Goal: Task Accomplishment & Management: Use online tool/utility

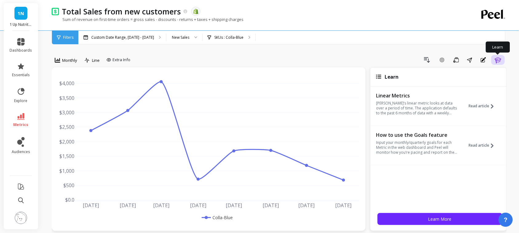
click at [420, 61] on icon "button" at bounding box center [498, 59] width 7 height 7
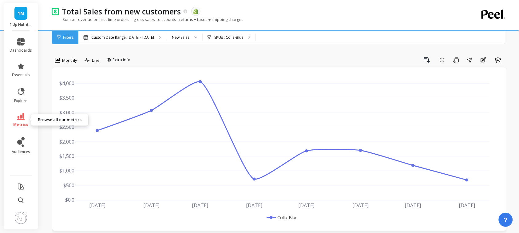
click at [18, 113] on icon at bounding box center [20, 116] width 7 height 7
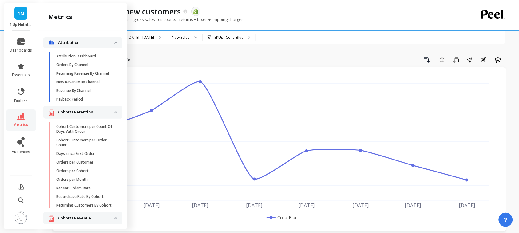
scroll to position [134, 0]
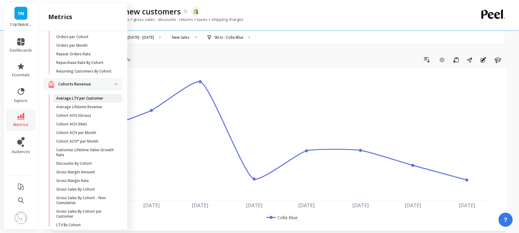
click at [93, 101] on p "Average LTV per Customer" at bounding box center [79, 98] width 47 height 5
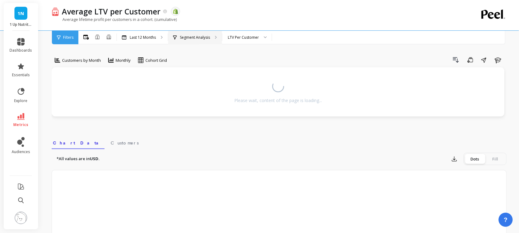
click at [200, 33] on div "Segment Analysis" at bounding box center [195, 38] width 54 height 14
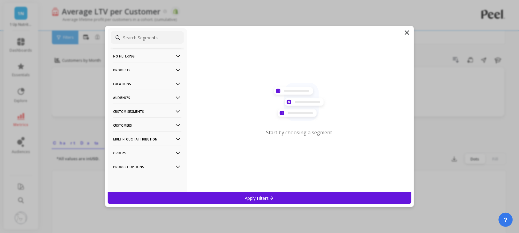
click at [142, 69] on p "Products" at bounding box center [147, 70] width 68 height 16
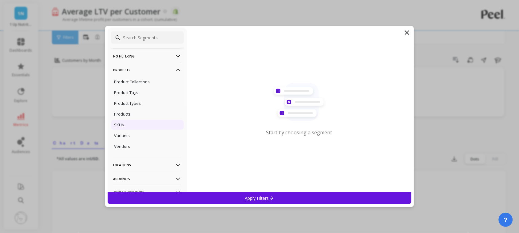
click at [131, 122] on div "SKUs" at bounding box center [147, 125] width 73 height 10
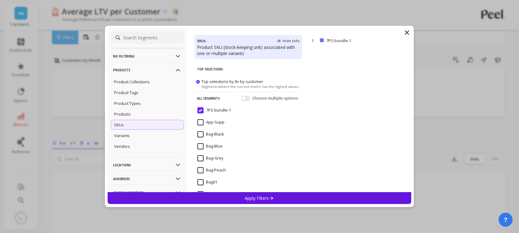
click at [133, 39] on input at bounding box center [147, 37] width 73 height 12
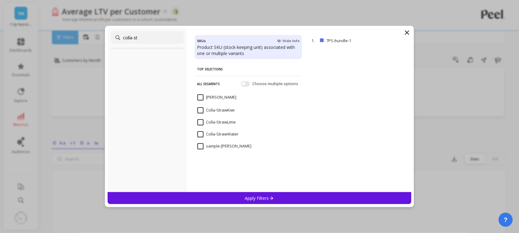
type input "colla-st"
click at [202, 96] on input "Colla-Straw" at bounding box center [217, 97] width 39 height 6
click at [229, 186] on div "Apply Filters" at bounding box center [260, 198] width 304 height 12
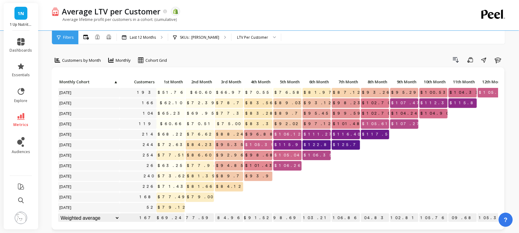
scroll to position [0, 0]
click at [198, 35] on p "SKUs : Colla-Straw" at bounding box center [199, 37] width 39 height 5
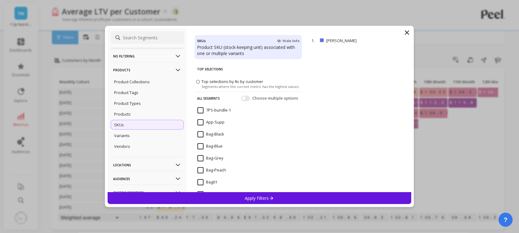
click at [162, 37] on input at bounding box center [147, 37] width 73 height 12
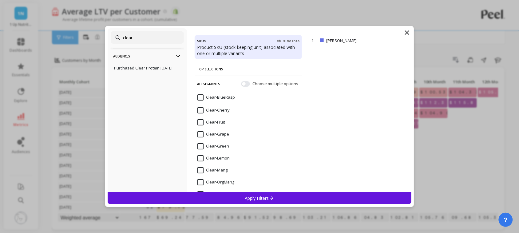
type input "clear"
click at [202, 99] on input "Clear-BlueRasp" at bounding box center [217, 97] width 38 height 6
click at [241, 186] on div "Apply Filters" at bounding box center [260, 198] width 304 height 12
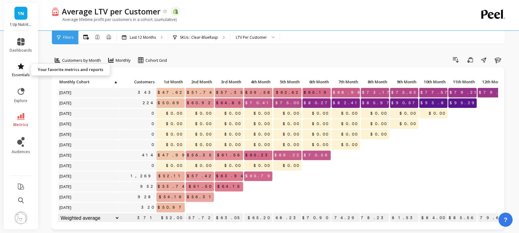
click at [18, 77] on span "essentials" at bounding box center [21, 75] width 18 height 5
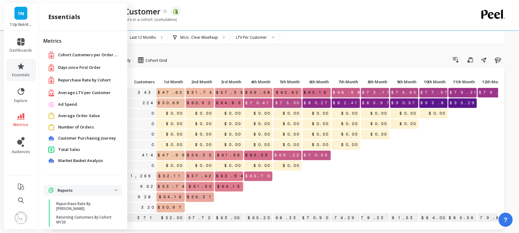
scroll to position [52, 0]
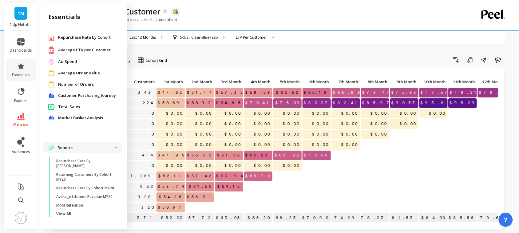
click at [62, 101] on div "Total Sales" at bounding box center [82, 106] width 79 height 11
click at [62, 104] on span "Total Sales" at bounding box center [69, 107] width 22 height 6
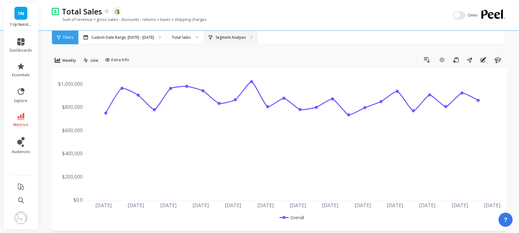
click at [221, 38] on p "Segment Analysis" at bounding box center [231, 37] width 30 height 5
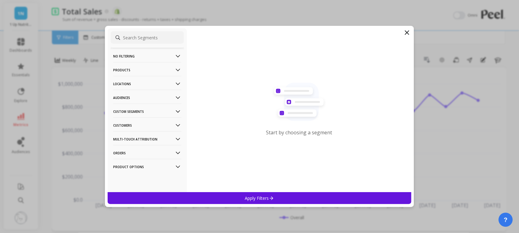
click at [126, 74] on p "Products" at bounding box center [147, 70] width 68 height 16
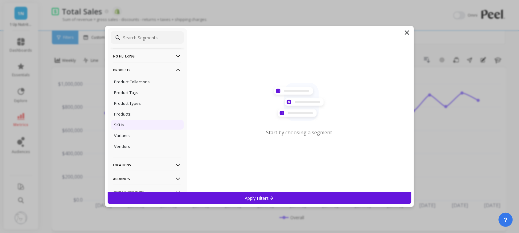
click at [124, 127] on p "SKUs" at bounding box center [119, 125] width 10 height 6
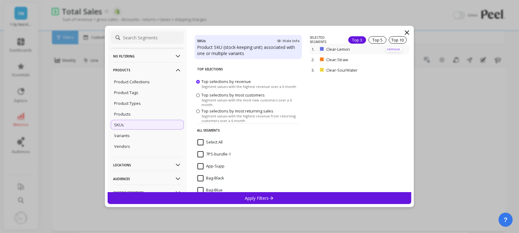
click at [386, 49] on p "remove" at bounding box center [394, 49] width 16 height 5
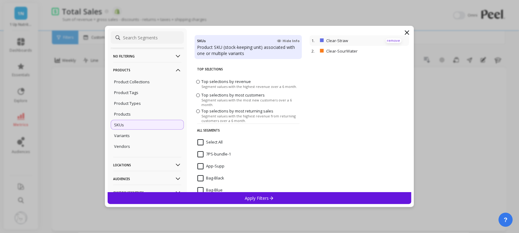
click at [0, 0] on p "remove" at bounding box center [0, 0] width 0 height 0
click at [386, 42] on p "remove" at bounding box center [394, 40] width 16 height 5
click at [128, 35] on input at bounding box center [147, 37] width 73 height 12
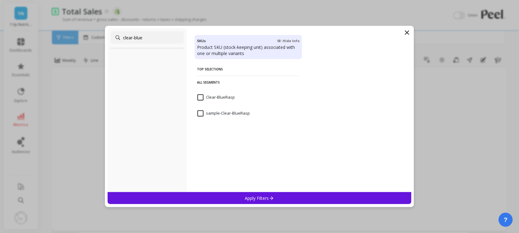
type input "clear-blue"
click at [201, 113] on input "sample-Clear-BlueRasp" at bounding box center [224, 113] width 53 height 6
click at [236, 186] on div "Apply Filters" at bounding box center [260, 198] width 304 height 12
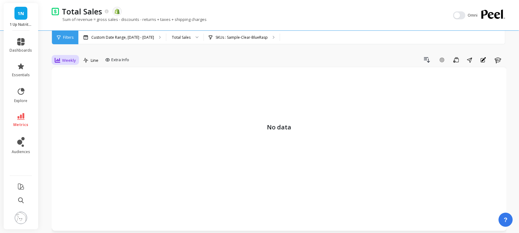
click at [67, 62] on span "Weekly" at bounding box center [69, 61] width 14 height 6
click at [64, 111] on div "Monthly" at bounding box center [74, 109] width 35 height 6
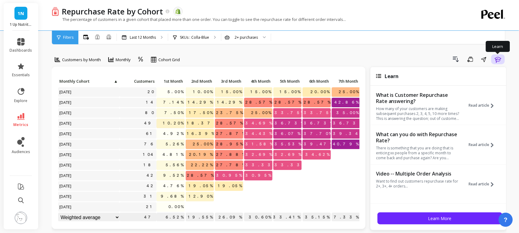
click at [420, 61] on icon "button" at bounding box center [498, 59] width 7 height 7
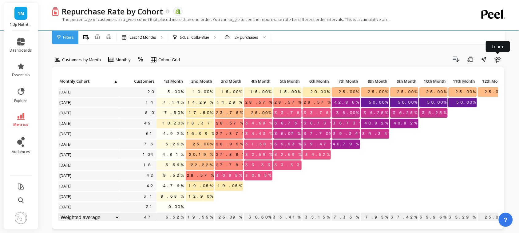
scroll to position [6, 0]
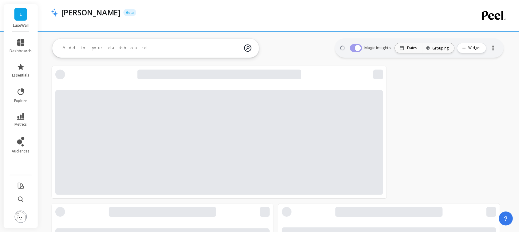
scroll to position [890, 0]
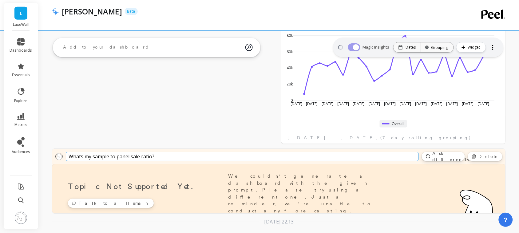
click at [15, 12] on link "L" at bounding box center [20, 13] width 13 height 13
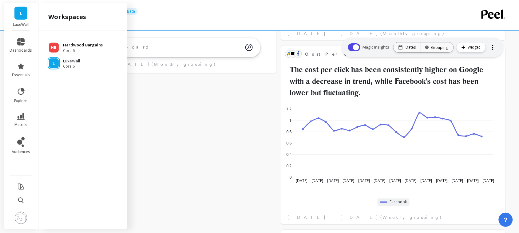
click at [71, 50] on span "Core 6" at bounding box center [83, 50] width 40 height 5
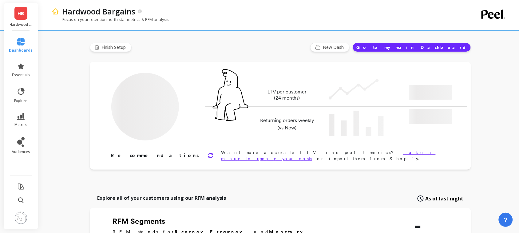
type input "Champions"
type input "72"
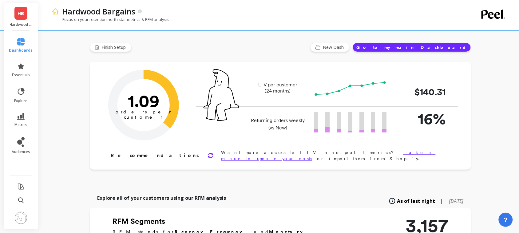
click at [23, 14] on span "HB" at bounding box center [21, 13] width 6 height 7
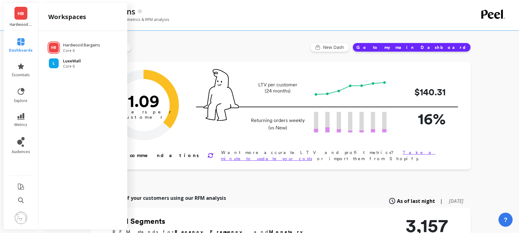
click at [66, 62] on p "LuxeWall" at bounding box center [72, 61] width 18 height 6
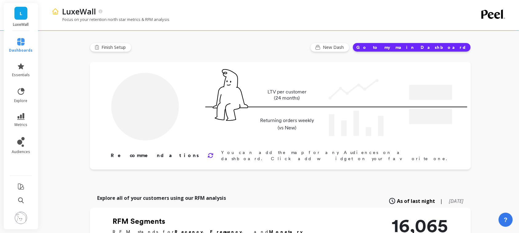
type input "Champions"
type input "592"
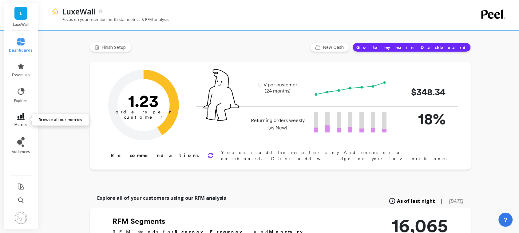
click at [25, 118] on link "metrics" at bounding box center [21, 120] width 24 height 14
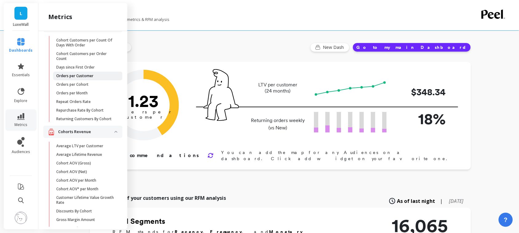
scroll to position [134, 0]
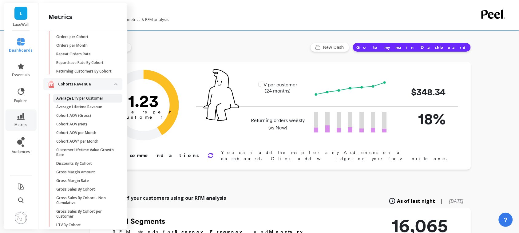
click at [82, 101] on p "Average LTV per Customer" at bounding box center [79, 98] width 47 height 5
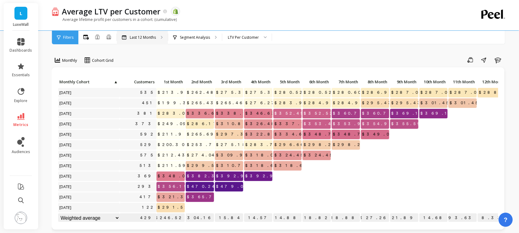
click at [134, 35] on p "Last 12 Months" at bounding box center [143, 37] width 26 height 5
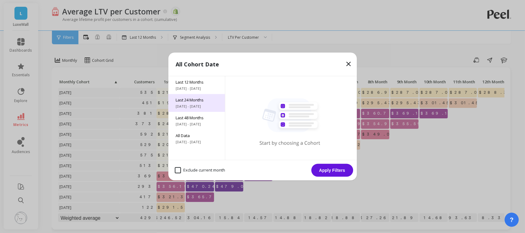
click at [193, 108] on span "[DATE] - [DATE]" at bounding box center [197, 106] width 42 height 5
click at [342, 174] on button "Apply Filters" at bounding box center [332, 170] width 42 height 13
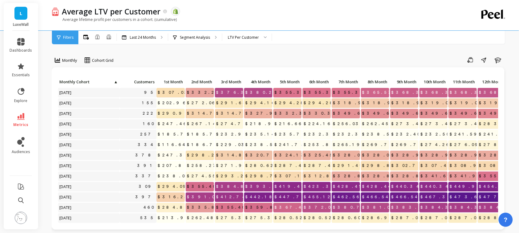
click at [284, 157] on p "$324.13" at bounding box center [288, 155] width 28 height 9
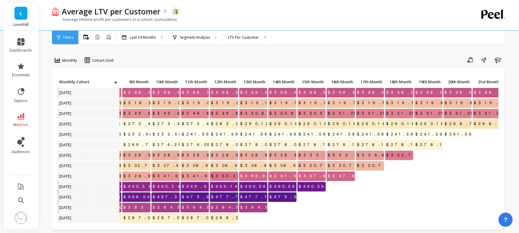
scroll to position [0, 365]
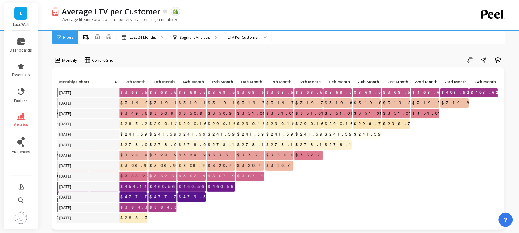
click at [22, 21] on div "L LuxeWall" at bounding box center [21, 17] width 34 height 28
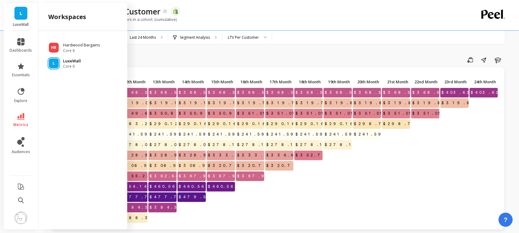
click at [78, 66] on span "Core 6" at bounding box center [72, 66] width 18 height 5
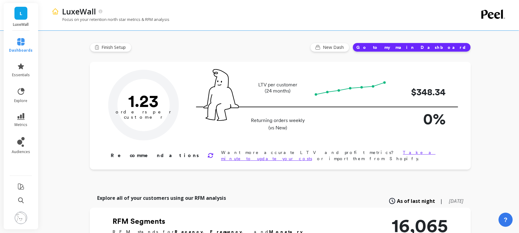
type input "Champions"
type input "592"
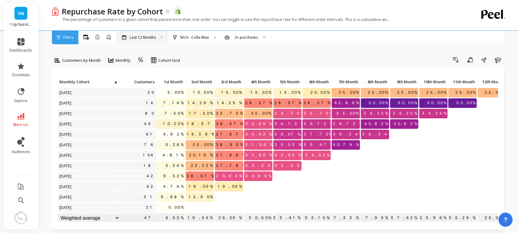
click at [151, 33] on div "Last 12 Months" at bounding box center [142, 38] width 51 height 14
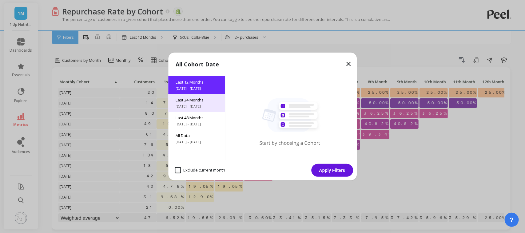
click at [188, 108] on span "[DATE] - [DATE]" at bounding box center [197, 106] width 42 height 5
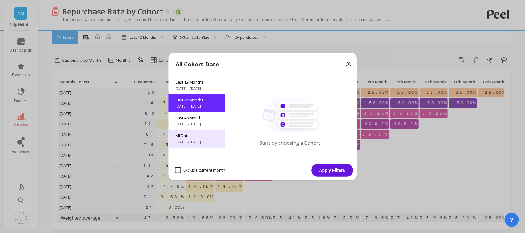
click at [197, 143] on span "[DATE] - [DATE]" at bounding box center [197, 142] width 42 height 5
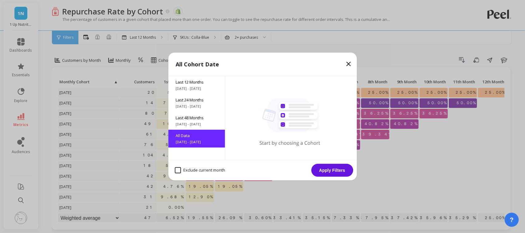
click at [338, 169] on button "Apply Filters" at bounding box center [332, 170] width 42 height 13
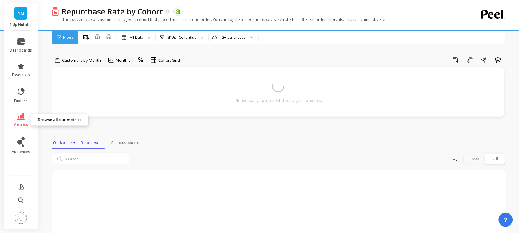
click at [23, 124] on span "metrics" at bounding box center [21, 124] width 15 height 5
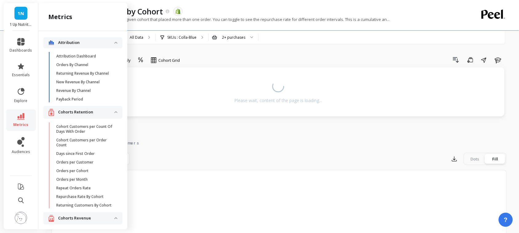
scroll to position [134, 0]
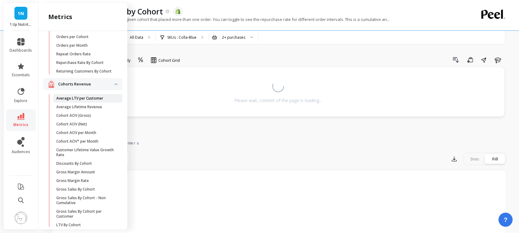
click at [91, 103] on link "Average LTV per Customer" at bounding box center [87, 98] width 69 height 9
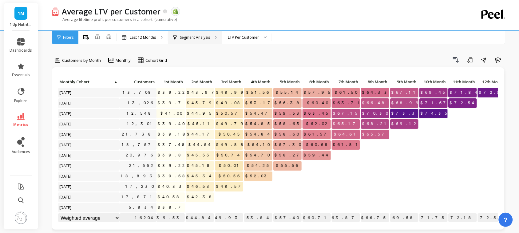
click at [197, 39] on p "Segment Analysis" at bounding box center [195, 37] width 30 height 5
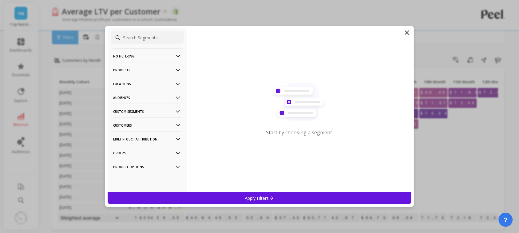
click at [137, 72] on p "Products" at bounding box center [147, 70] width 68 height 16
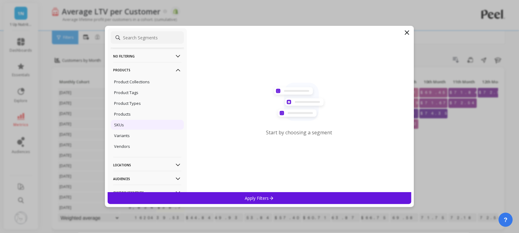
click at [138, 126] on div "SKUs" at bounding box center [147, 125] width 73 height 10
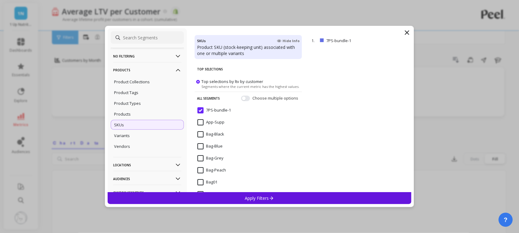
click at [148, 40] on input at bounding box center [147, 37] width 73 height 12
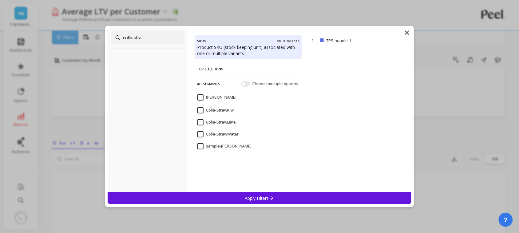
type input "colla-stra"
click at [201, 95] on input "Colla-Straw" at bounding box center [217, 97] width 39 height 6
click at [265, 201] on p "Apply Filters" at bounding box center [259, 198] width 29 height 6
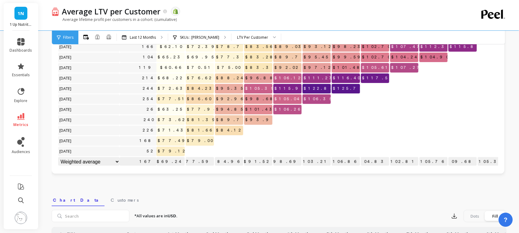
scroll to position [57, 0]
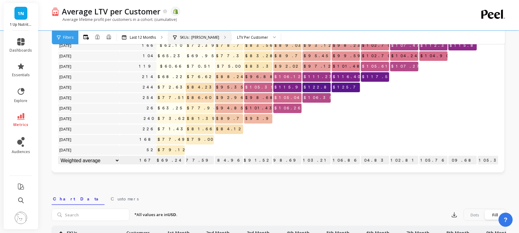
click at [200, 32] on div "SKUs : Colla-Straw" at bounding box center [199, 38] width 63 height 14
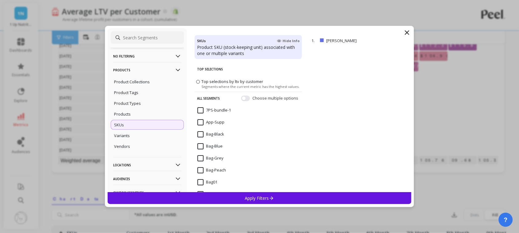
click at [154, 36] on input at bounding box center [147, 37] width 73 height 12
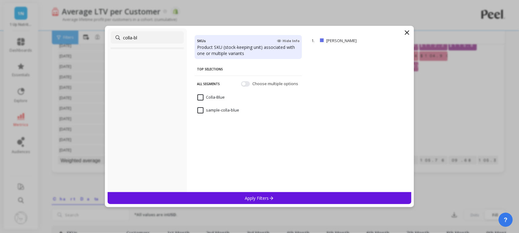
type input "colla-bl"
click at [199, 98] on input "Colla-Blue" at bounding box center [211, 97] width 27 height 6
click at [242, 200] on div "Apply Filters" at bounding box center [260, 198] width 304 height 12
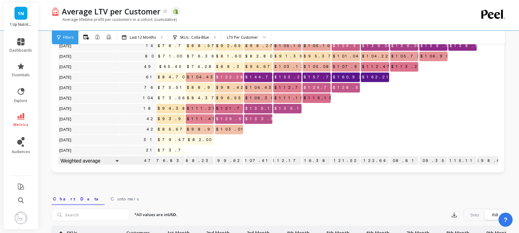
click at [208, 29] on div "Average LTV per Customer The data you are viewing comes from: Shopify Average l…" at bounding box center [254, 15] width 405 height 30
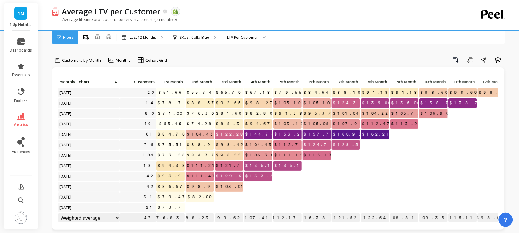
scroll to position [0, 0]
click at [194, 36] on p "SKUs : Colla-Blue" at bounding box center [194, 37] width 29 height 5
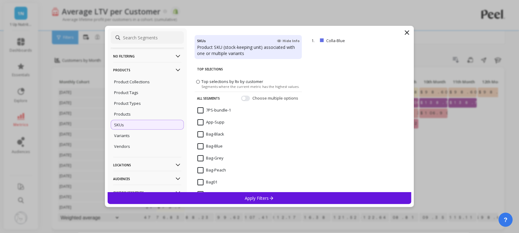
click at [143, 37] on input at bounding box center [147, 37] width 73 height 12
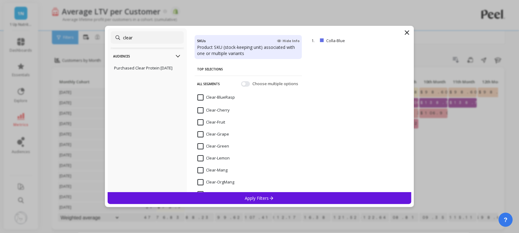
type input "clear"
click at [198, 160] on input "Clear-Lemon" at bounding box center [214, 158] width 32 height 6
click at [237, 194] on div "Apply Filters" at bounding box center [260, 198] width 304 height 12
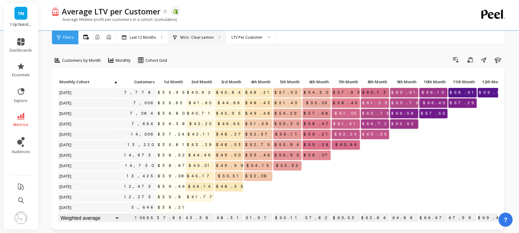
click at [191, 38] on p "SKUs : Clear-Lemon" at bounding box center [197, 37] width 34 height 5
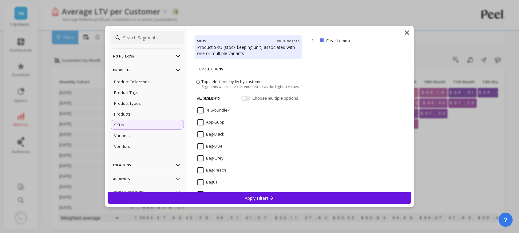
click at [133, 38] on input at bounding box center [147, 37] width 73 height 12
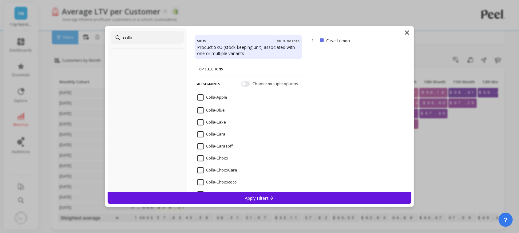
type input "colla"
click at [203, 108] on input "Colla-Blue" at bounding box center [211, 110] width 27 height 6
click at [250, 193] on div "Apply Filters" at bounding box center [260, 198] width 304 height 12
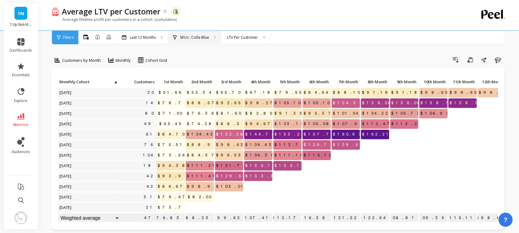
click at [193, 36] on p "SKUs : Colla-Blue" at bounding box center [194, 37] width 29 height 5
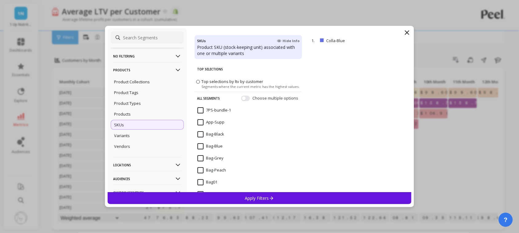
click at [149, 38] on input at bounding box center [147, 37] width 73 height 12
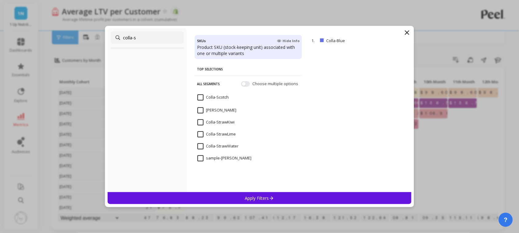
type input "colla-s"
click at [201, 110] on input "Colla-Straw" at bounding box center [217, 110] width 39 height 6
click at [254, 195] on p "Apply Filters" at bounding box center [259, 198] width 29 height 6
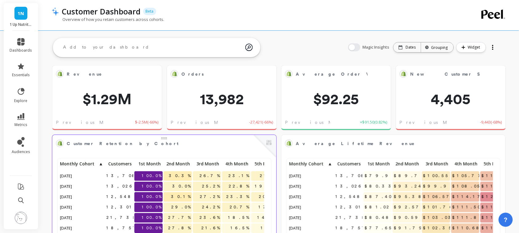
scroll to position [163, 199]
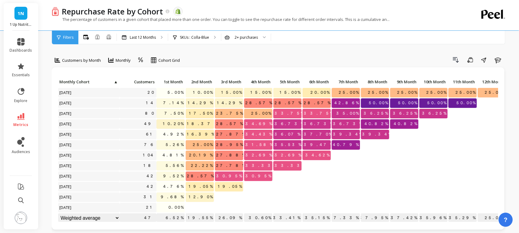
scroll to position [6, 0]
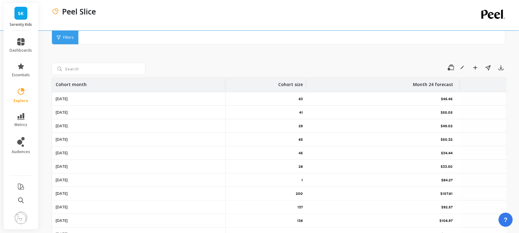
click at [194, 87] on div "Cohort month" at bounding box center [139, 85] width 166 height 14
click at [82, 128] on span "Sort Descending" at bounding box center [95, 129] width 81 height 10
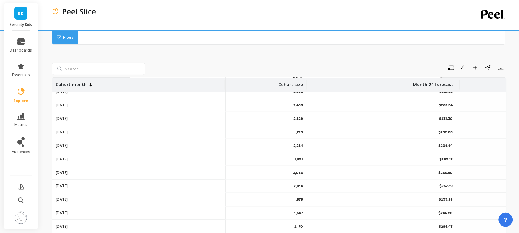
scroll to position [238, 0]
click at [77, 131] on div "2023-12-01" at bounding box center [139, 132] width 174 height 13
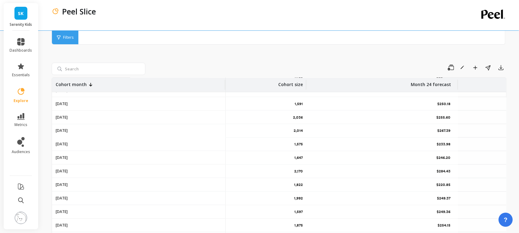
scroll to position [293, 0]
click at [72, 10] on p "Peel Slice" at bounding box center [79, 11] width 34 height 10
click at [462, 68] on icon "button" at bounding box center [463, 68] width 4 height 4
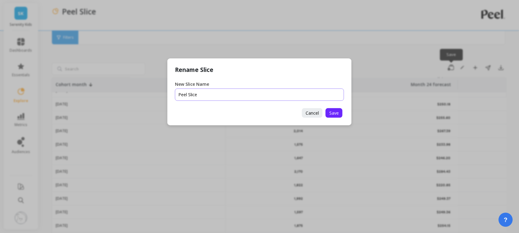
click at [200, 91] on input "New Slice Name" at bounding box center [259, 95] width 169 height 12
type input "L"
click at [211, 94] on input "New Slice Name" at bounding box center [259, 95] width 169 height 12
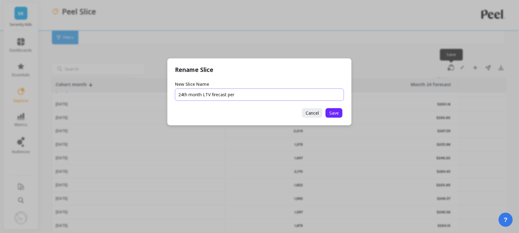
click at [246, 95] on input "New Slice Name" at bounding box center [259, 95] width 169 height 12
type input "24th month LTV firecast per cohort"
click at [342, 111] on button "Save" at bounding box center [334, 113] width 17 height 10
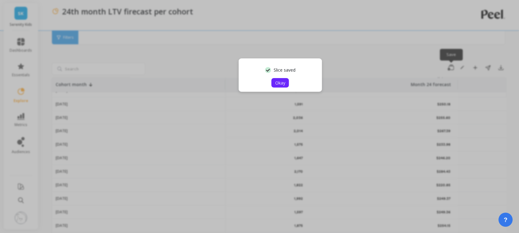
click at [283, 78] on button "Okay" at bounding box center [281, 83] width 18 height 10
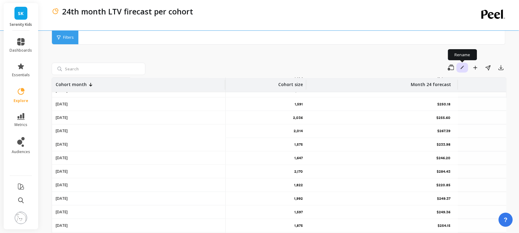
click at [462, 69] on span "button" at bounding box center [463, 68] width 6 height 6
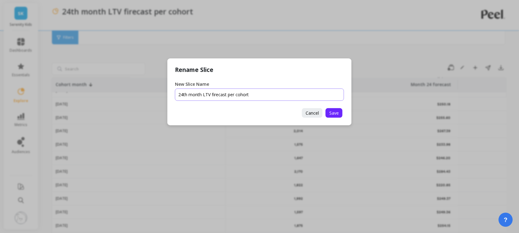
click at [238, 95] on input "New Slice Name" at bounding box center [259, 95] width 169 height 12
type input "24th month LTV firecast per customer"
click at [335, 114] on span "Save" at bounding box center [335, 113] width 10 height 6
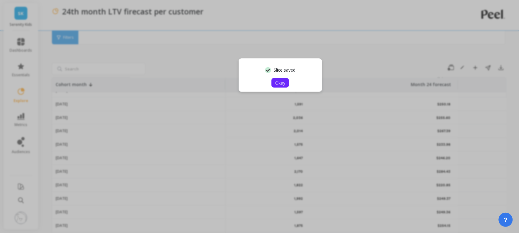
click at [278, 86] on button "Okay" at bounding box center [281, 83] width 18 height 10
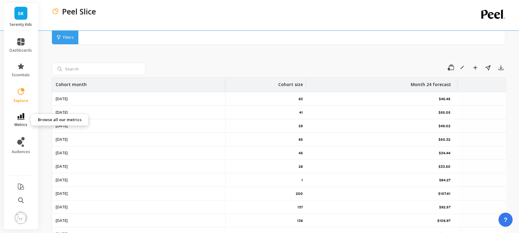
click at [22, 119] on icon at bounding box center [20, 116] width 7 height 7
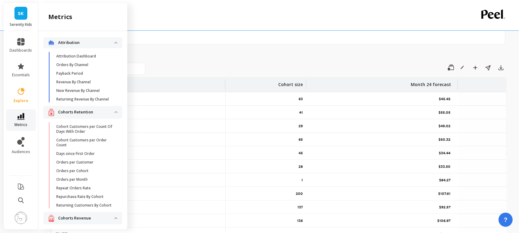
scroll to position [134, 0]
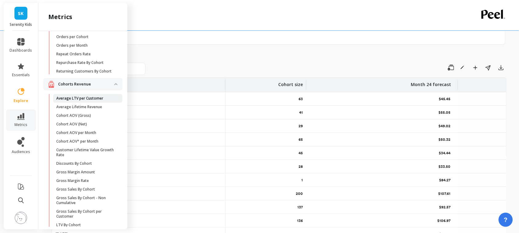
click at [88, 101] on p "Average LTV per Customer" at bounding box center [79, 98] width 47 height 5
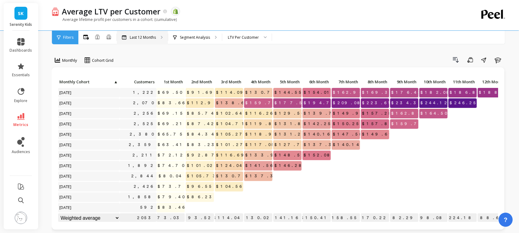
click at [156, 42] on div "Last 12 Months" at bounding box center [142, 38] width 51 height 14
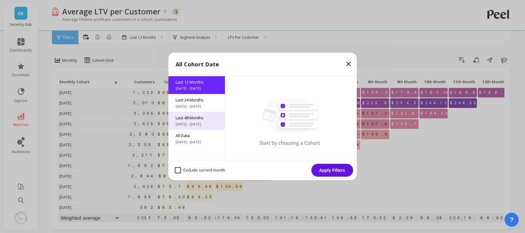
click at [177, 116] on span "Last 48 Months" at bounding box center [197, 118] width 42 height 6
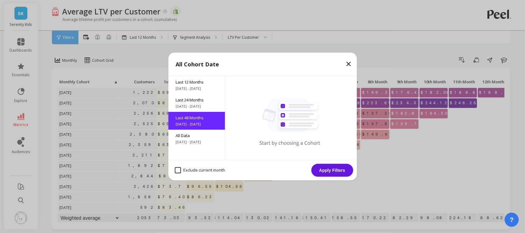
click at [325, 171] on button "Apply Filters" at bounding box center [332, 170] width 42 height 13
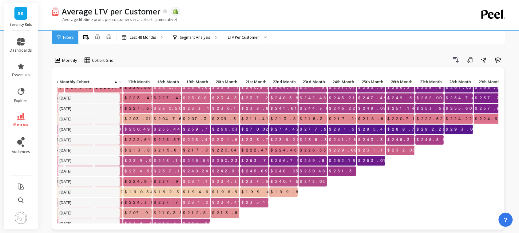
scroll to position [194, 501]
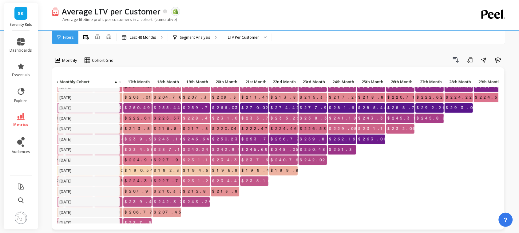
click at [253, 183] on span "$235.10" at bounding box center [256, 181] width 33 height 9
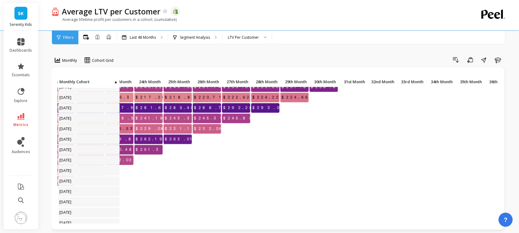
scroll to position [194, 696]
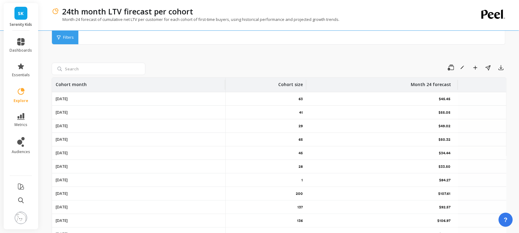
click at [191, 84] on div "Cohort month" at bounding box center [139, 85] width 166 height 14
click at [99, 126] on span "Sort Descending" at bounding box center [95, 129] width 81 height 10
click at [452, 68] on icon "button" at bounding box center [451, 68] width 6 height 6
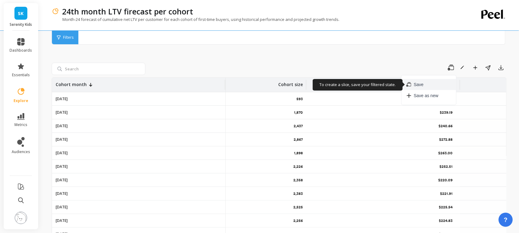
click at [423, 82] on span "Save" at bounding box center [419, 85] width 10 height 6
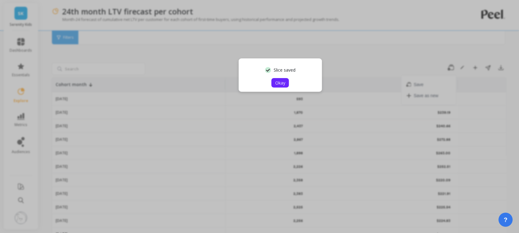
click at [278, 85] on span "Okay" at bounding box center [280, 83] width 10 height 6
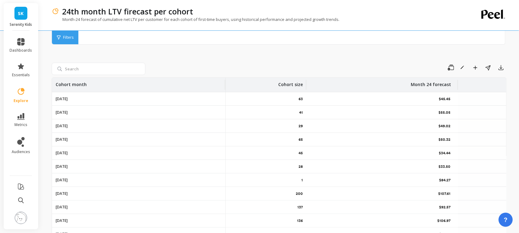
click at [135, 86] on div "Cohort month" at bounding box center [139, 85] width 166 height 14
click at [119, 124] on span "Sort Descending" at bounding box center [95, 129] width 81 height 10
click at [453, 66] on icon "button" at bounding box center [451, 68] width 6 height 6
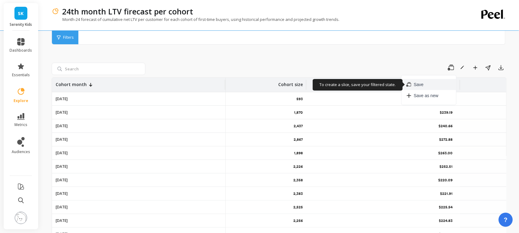
click at [433, 81] on button "Save" at bounding box center [429, 84] width 55 height 11
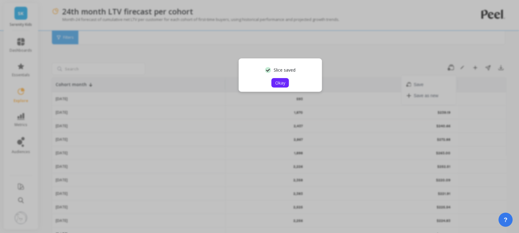
click at [285, 82] on span "Okay" at bounding box center [280, 83] width 10 height 6
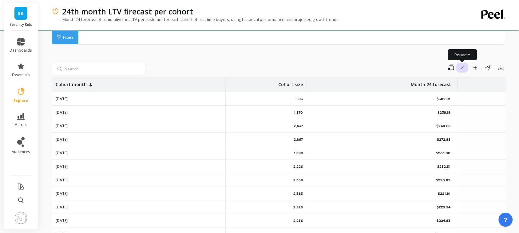
click at [461, 67] on icon "button" at bounding box center [463, 68] width 4 height 4
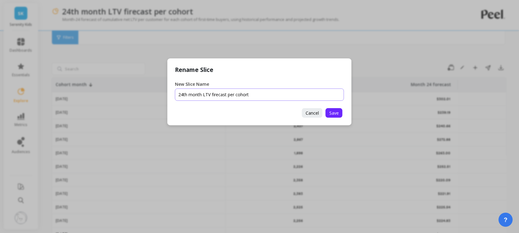
click at [270, 94] on input "New Slice Name" at bounding box center [259, 95] width 169 height 12
type input "24th month LTV firecast per customer"
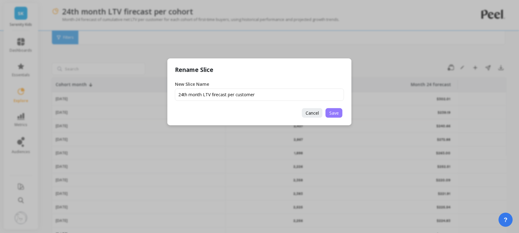
click at [334, 113] on span "Save" at bounding box center [335, 113] width 10 height 6
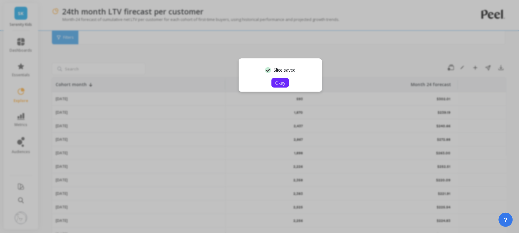
click at [282, 82] on span "Okay" at bounding box center [280, 83] width 10 height 6
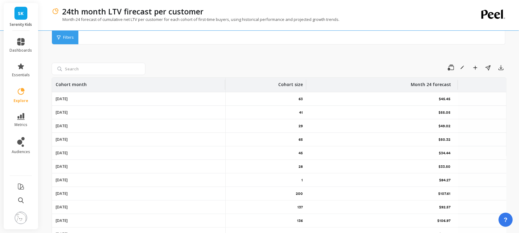
click at [197, 86] on div "Cohort month" at bounding box center [139, 85] width 166 height 14
click at [110, 126] on span "Sort Descending" at bounding box center [95, 129] width 81 height 10
click at [449, 67] on icon "button" at bounding box center [451, 68] width 6 height 6
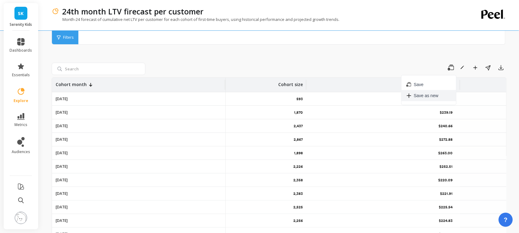
click at [422, 93] on span "Save as new" at bounding box center [426, 96] width 25 height 6
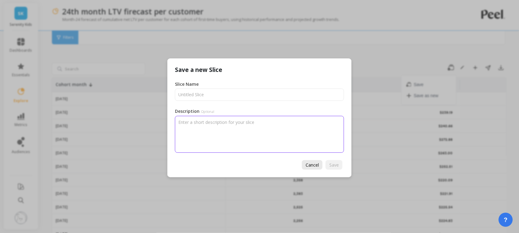
drag, startPoint x: 313, startPoint y: 148, endPoint x: 312, endPoint y: 165, distance: 16.3
click at [312, 165] on div "Save a new Slice Slice Name Description Optional Cancel Save" at bounding box center [259, 117] width 185 height 119
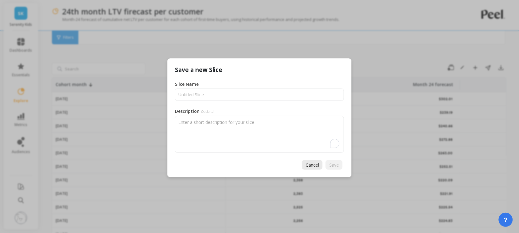
click at [312, 165] on span "Cancel" at bounding box center [312, 165] width 13 height 6
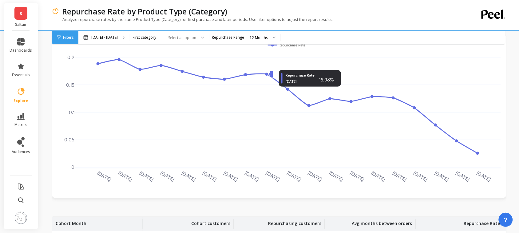
scroll to position [44, 0]
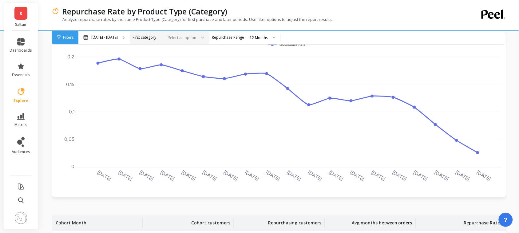
click at [196, 39] on div at bounding box center [181, 38] width 30 height 6
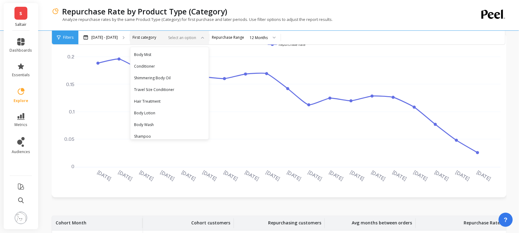
click at [196, 39] on div at bounding box center [181, 38] width 30 height 6
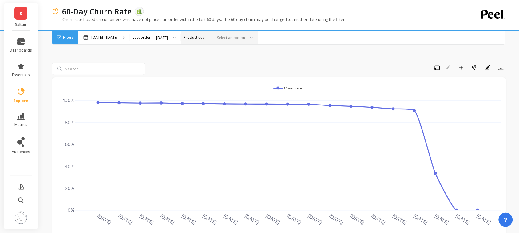
click at [245, 39] on div at bounding box center [230, 38] width 30 height 6
